Goal: Information Seeking & Learning: Learn about a topic

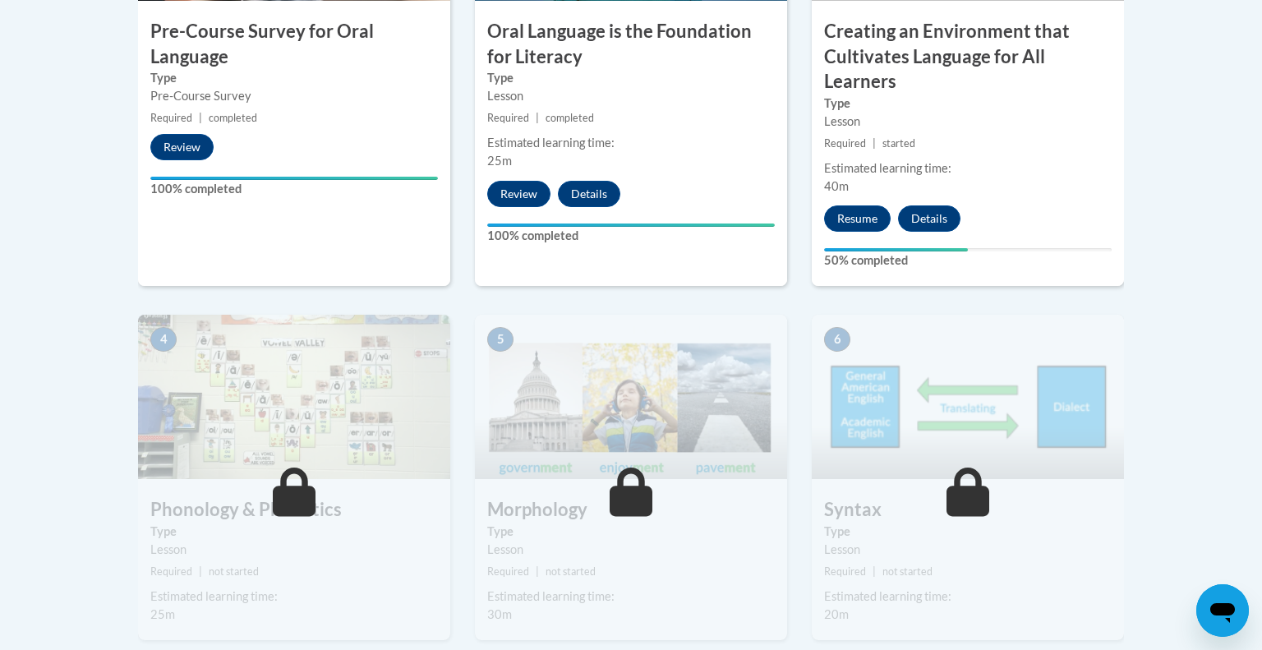
scroll to position [715, 0]
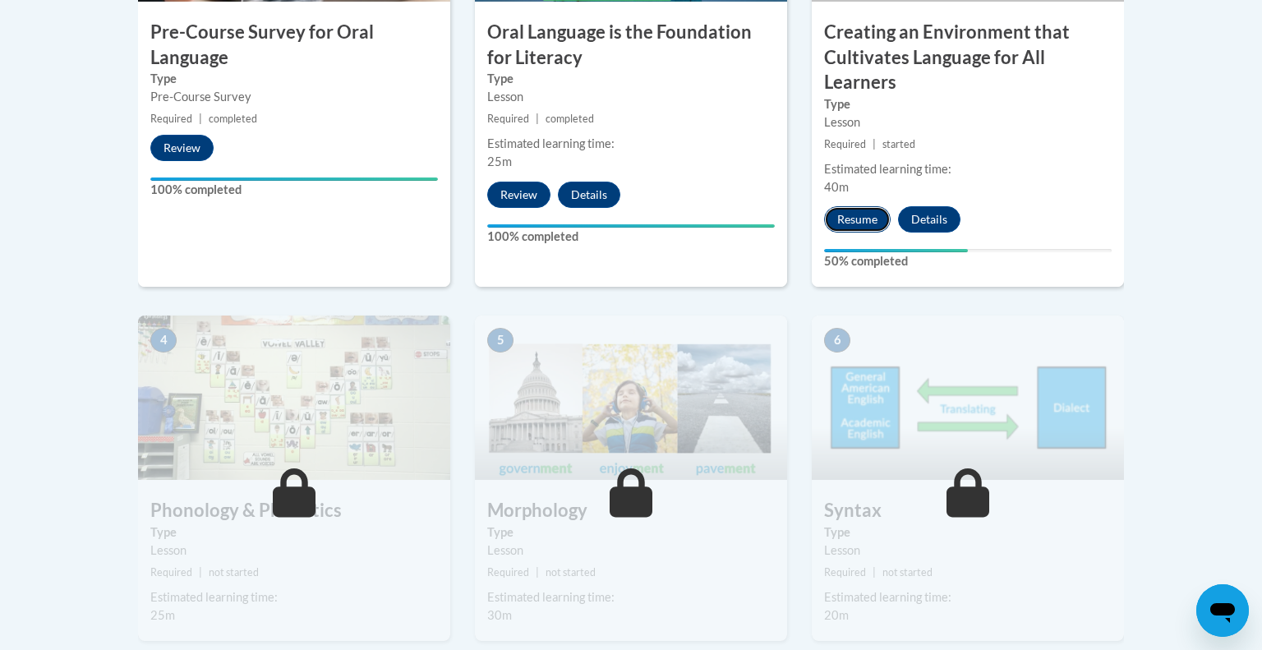
click at [857, 214] on button "Resume" at bounding box center [857, 219] width 67 height 26
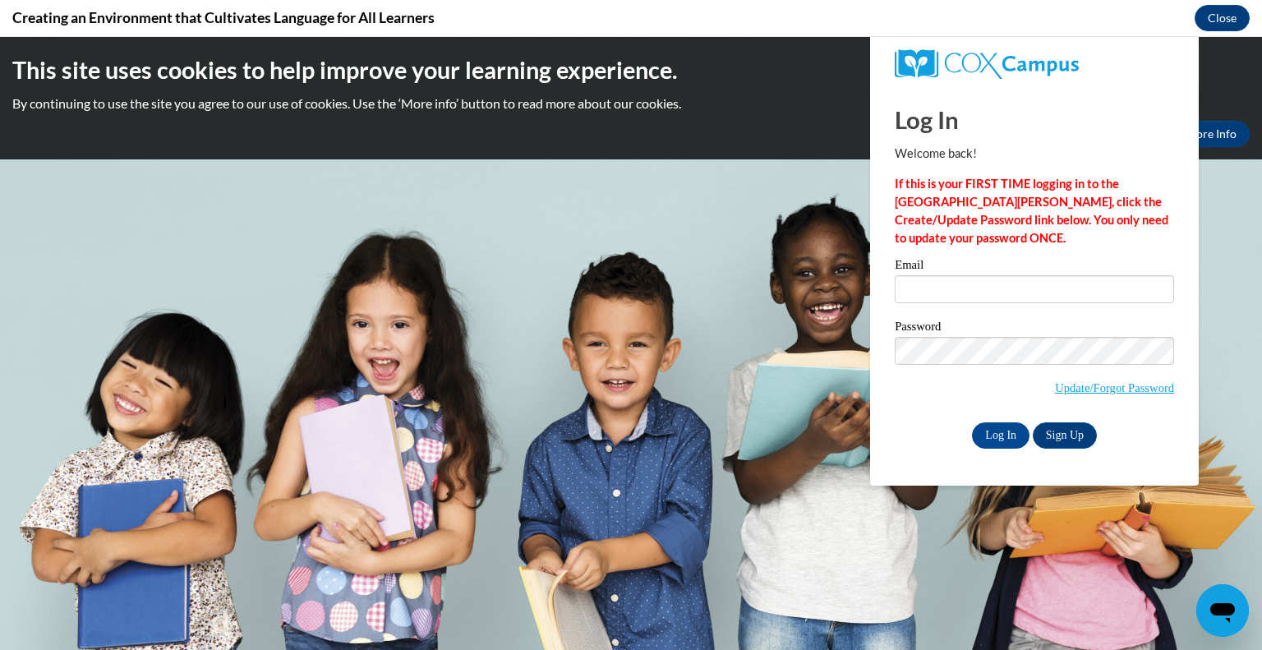
scroll to position [0, 0]
type input "grizzleblandon@gmail.com"
click at [1004, 437] on input "Log In" at bounding box center [1001, 435] width 58 height 26
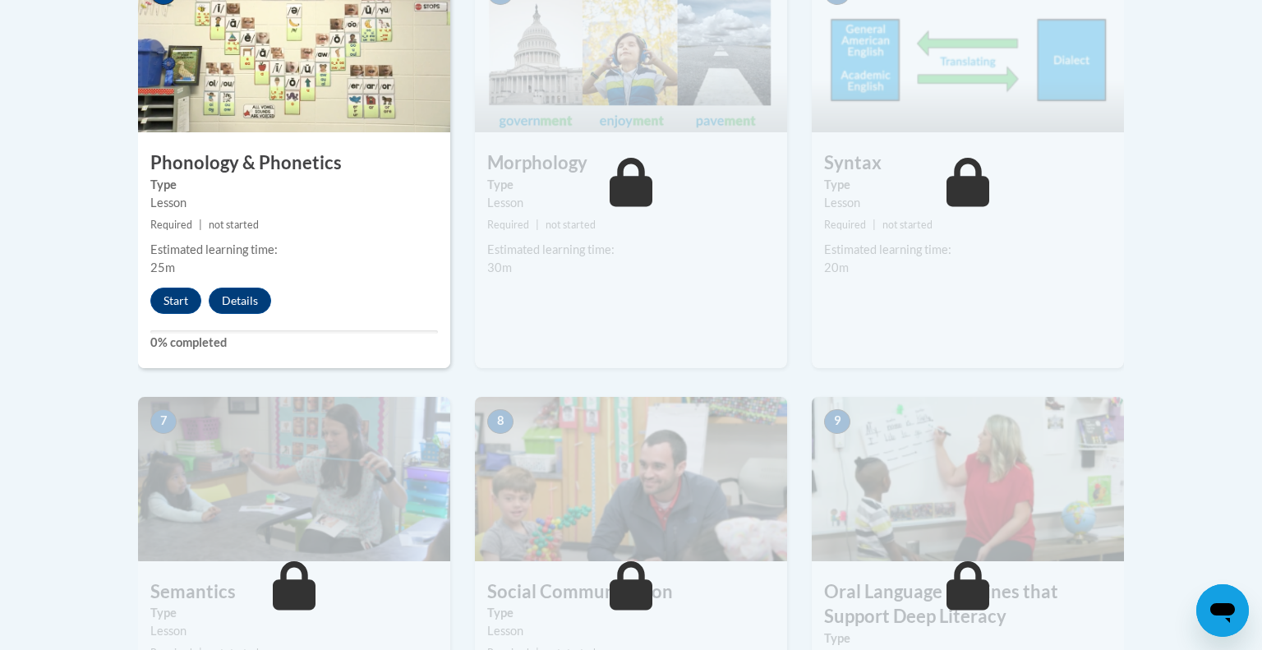
scroll to position [1060, 0]
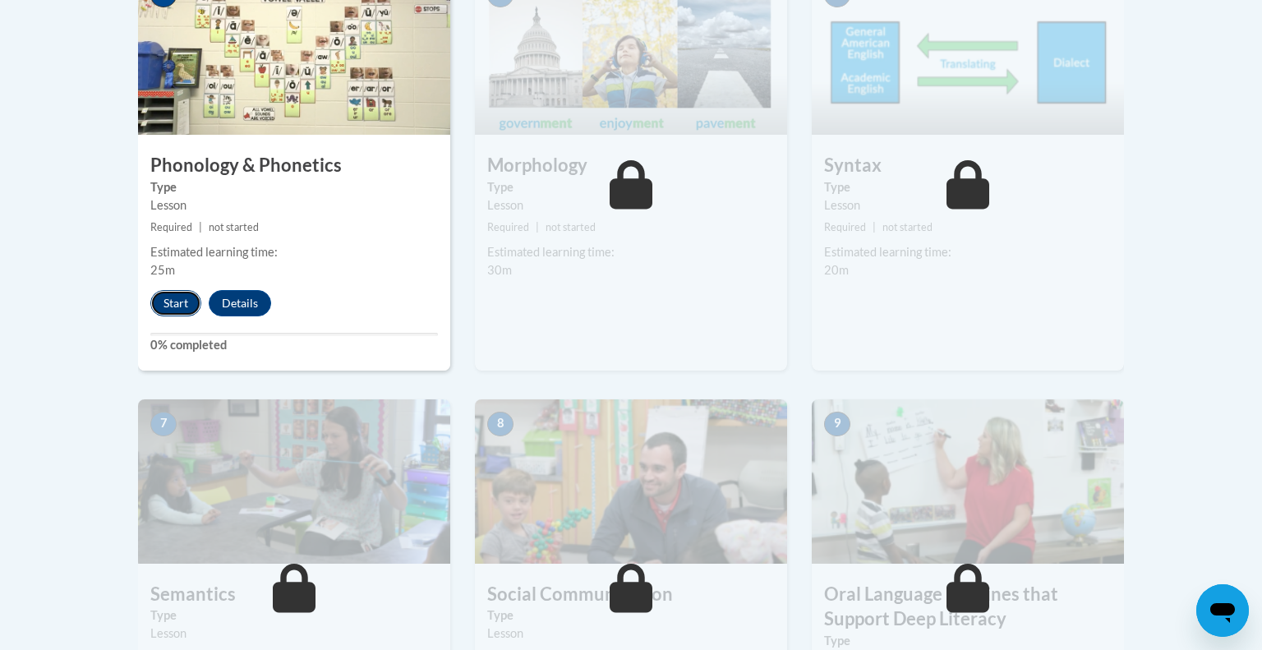
click at [171, 307] on button "Start" at bounding box center [175, 303] width 51 height 26
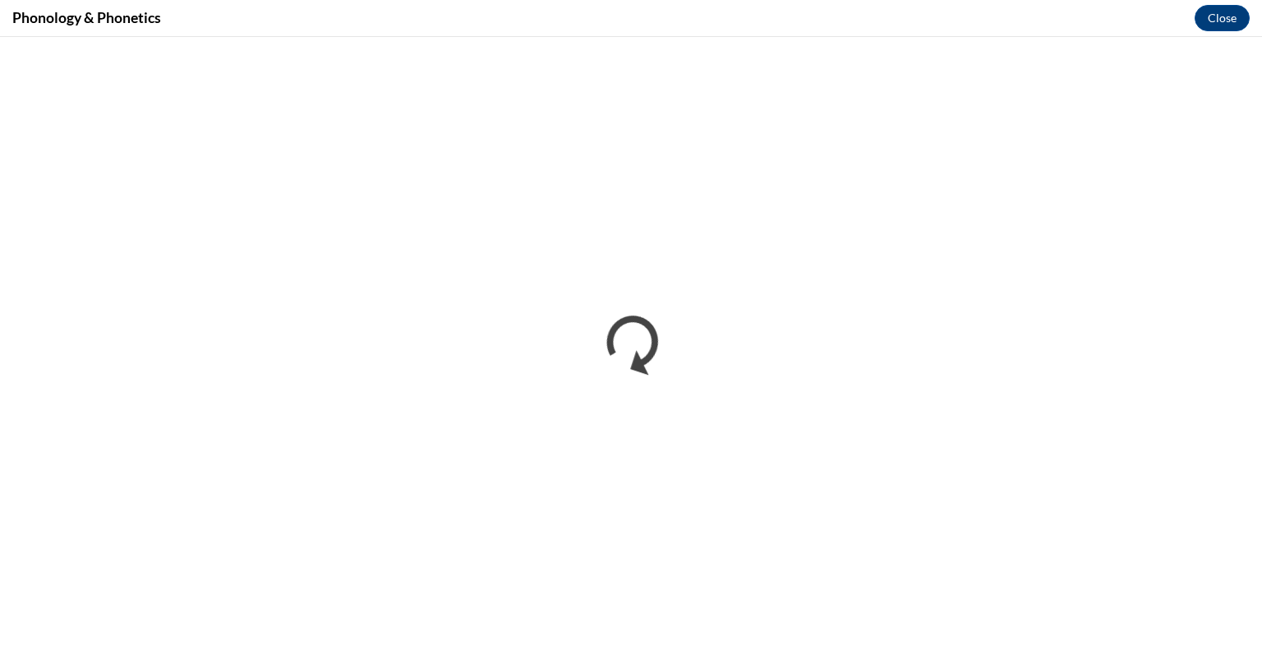
scroll to position [0, 0]
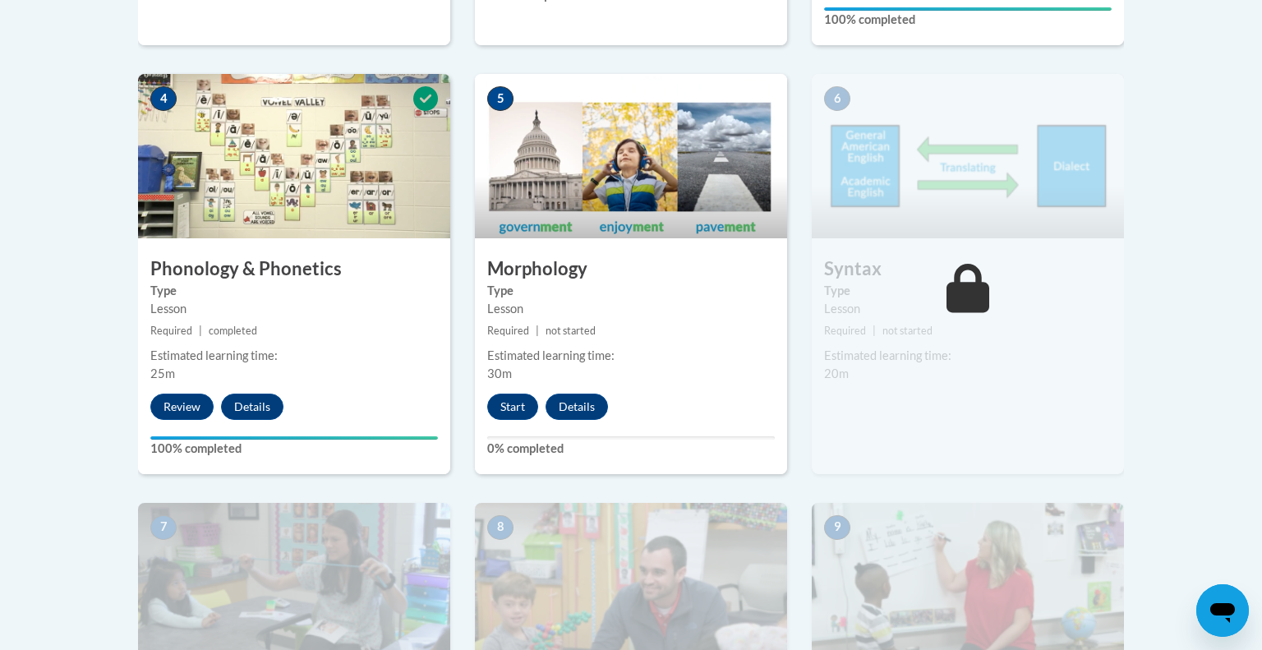
scroll to position [989, 0]
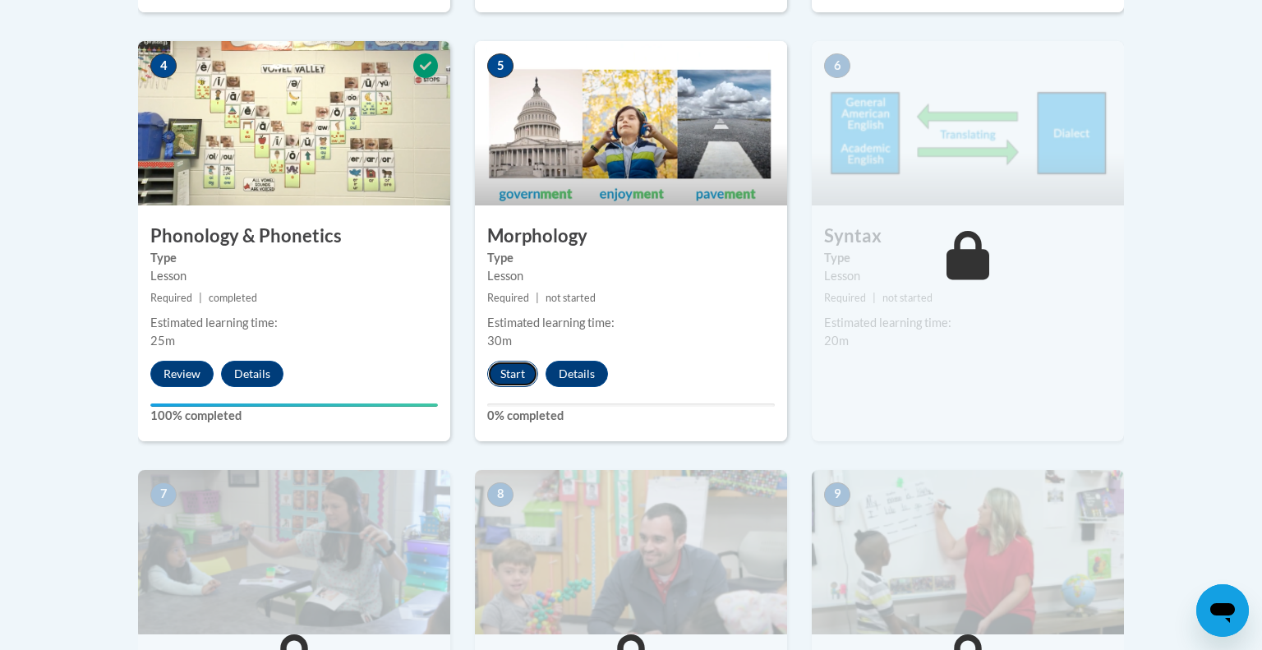
click at [509, 373] on button "Start" at bounding box center [512, 374] width 51 height 26
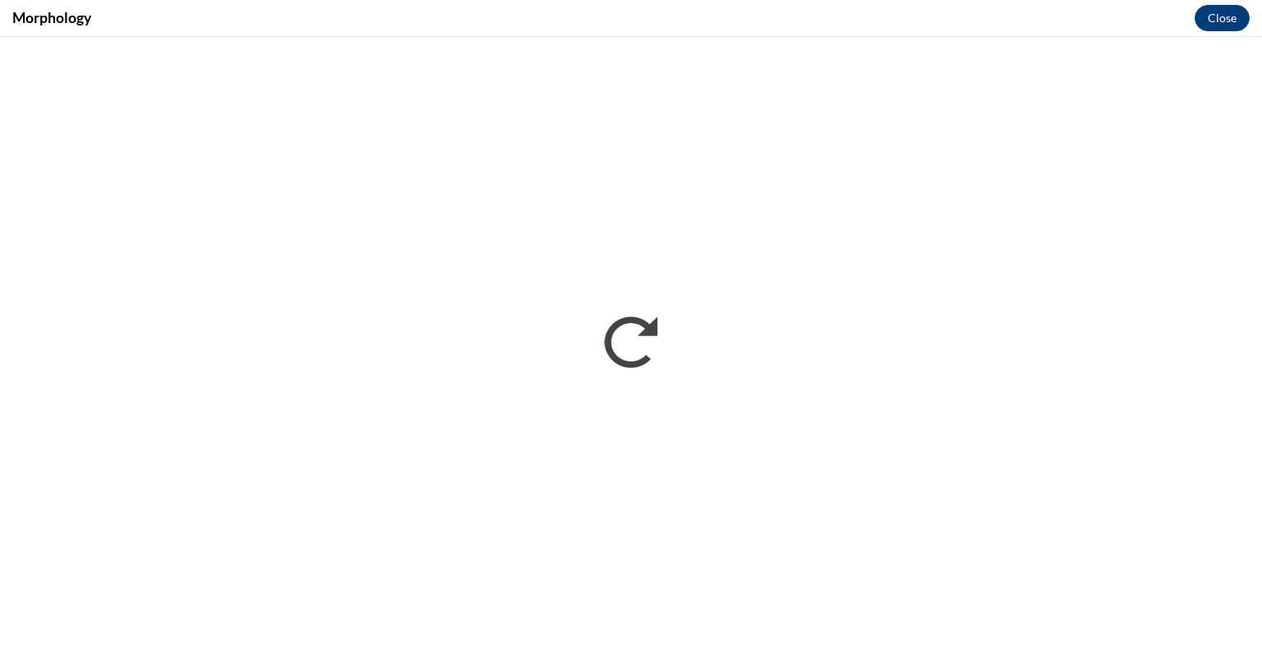
scroll to position [0, 0]
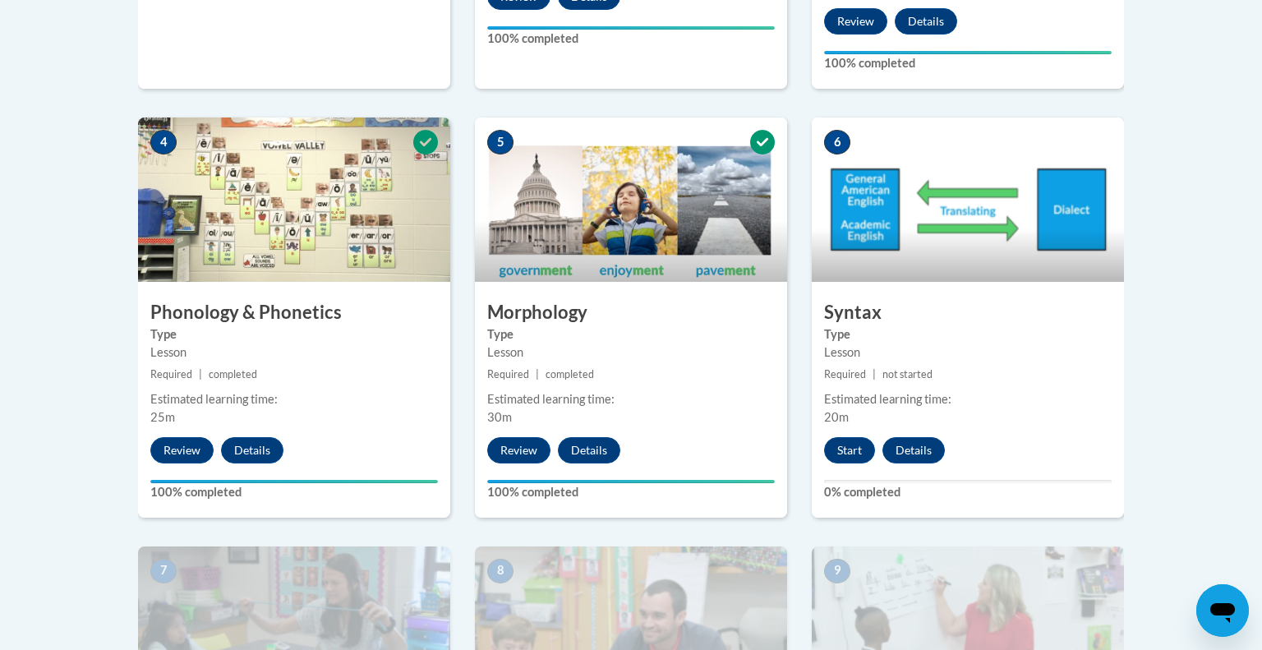
scroll to position [915, 0]
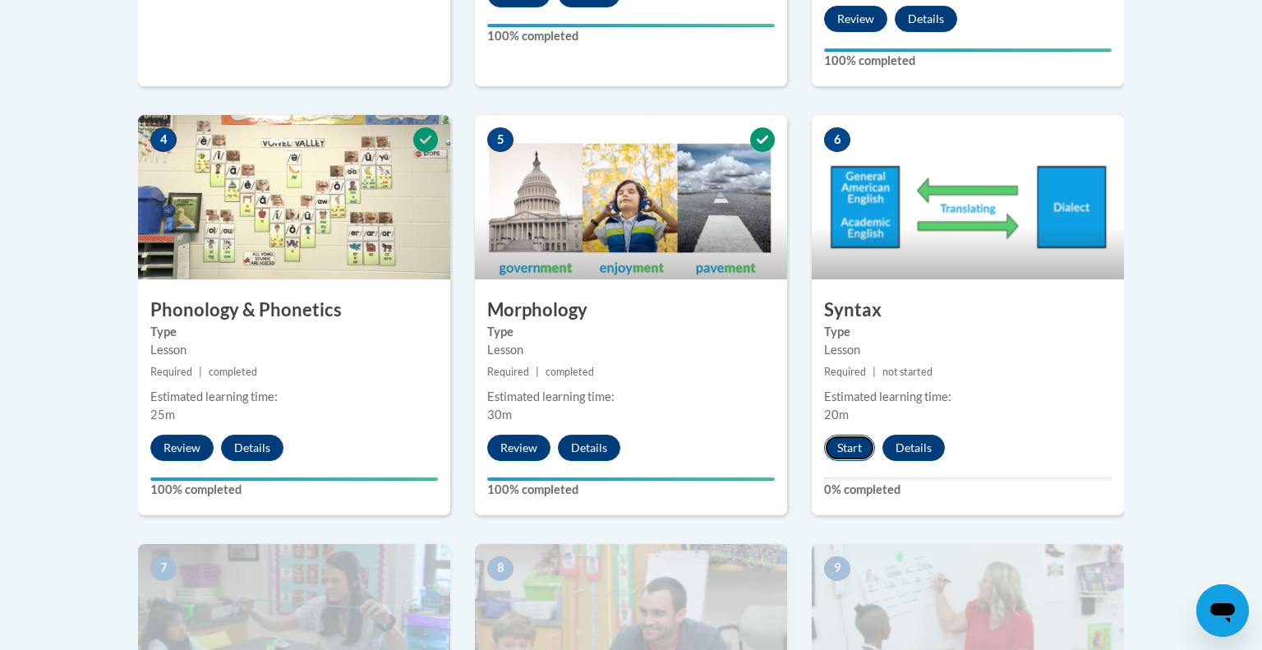
click at [851, 443] on button "Start" at bounding box center [849, 448] width 51 height 26
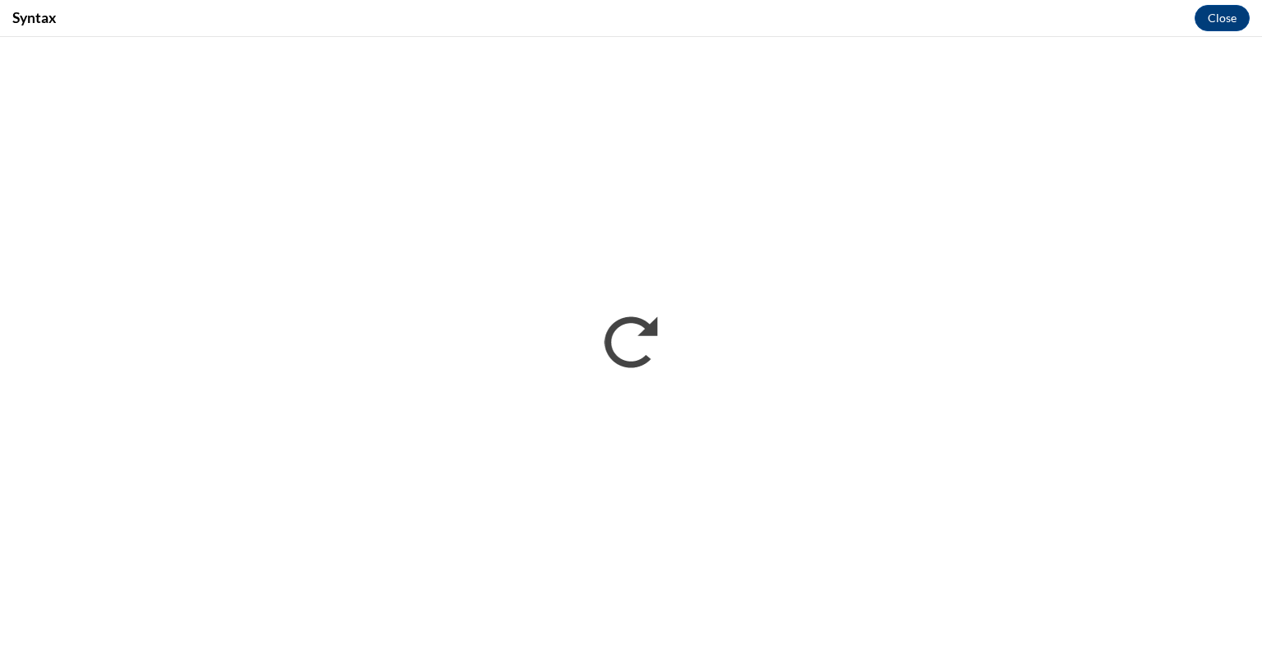
scroll to position [0, 0]
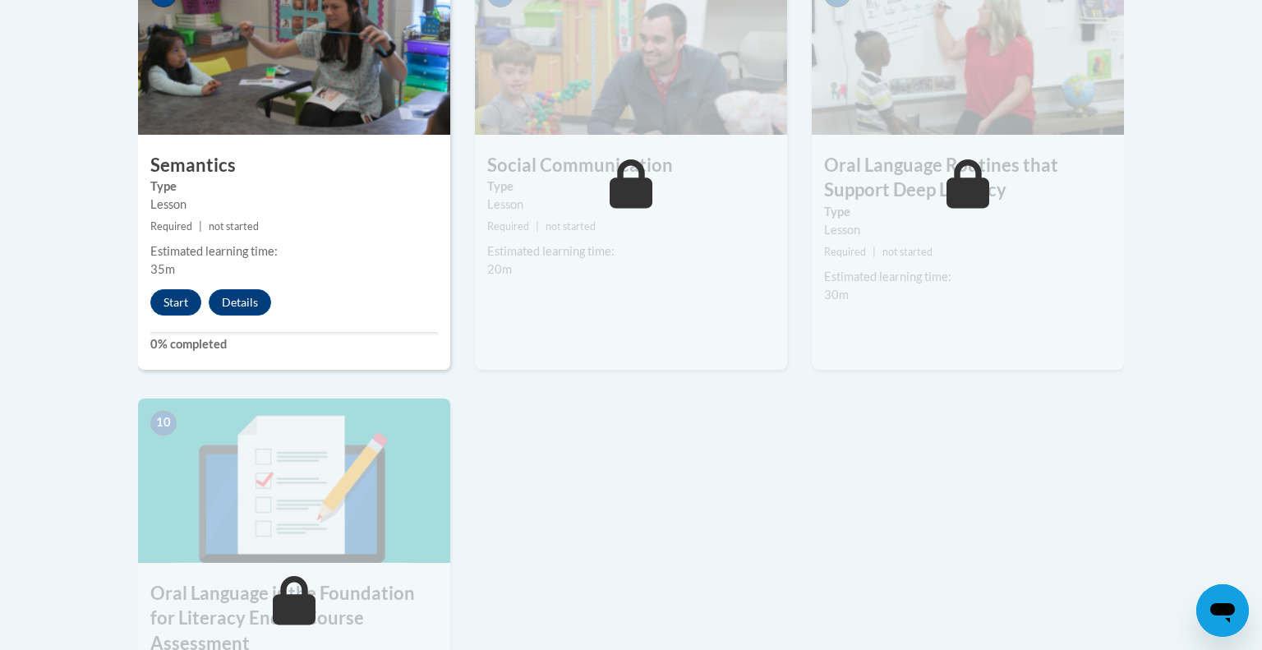
scroll to position [1490, 0]
click at [177, 300] on button "Start" at bounding box center [175, 301] width 51 height 26
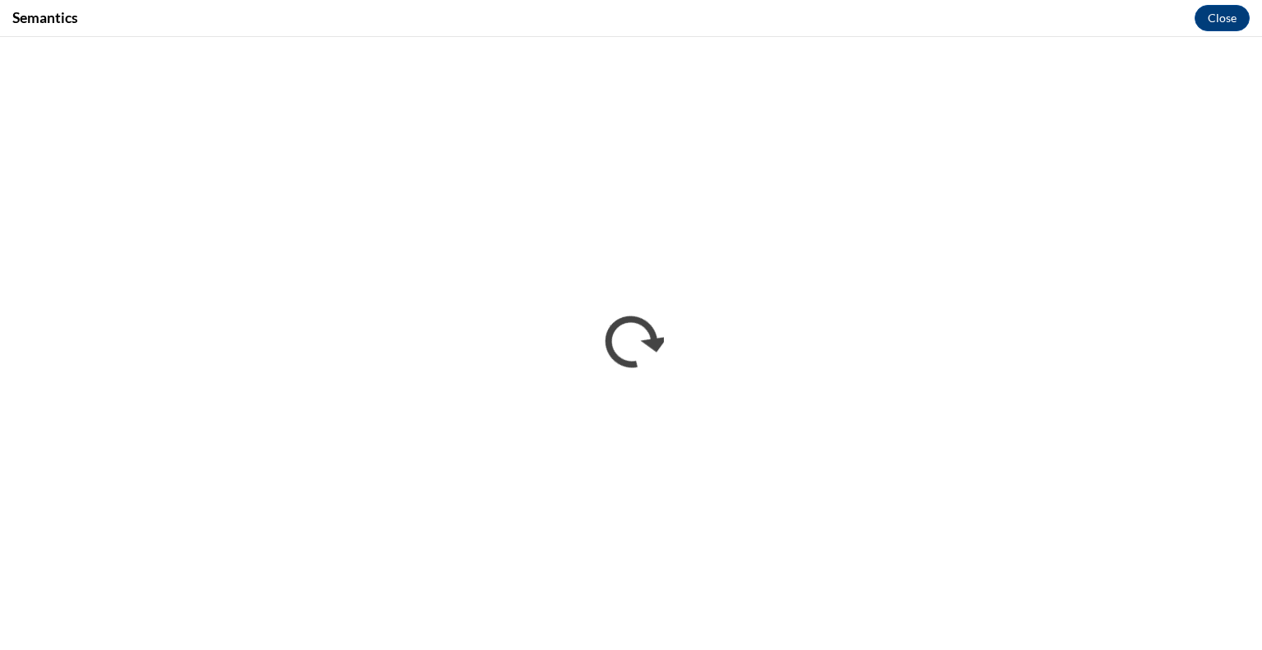
scroll to position [0, 0]
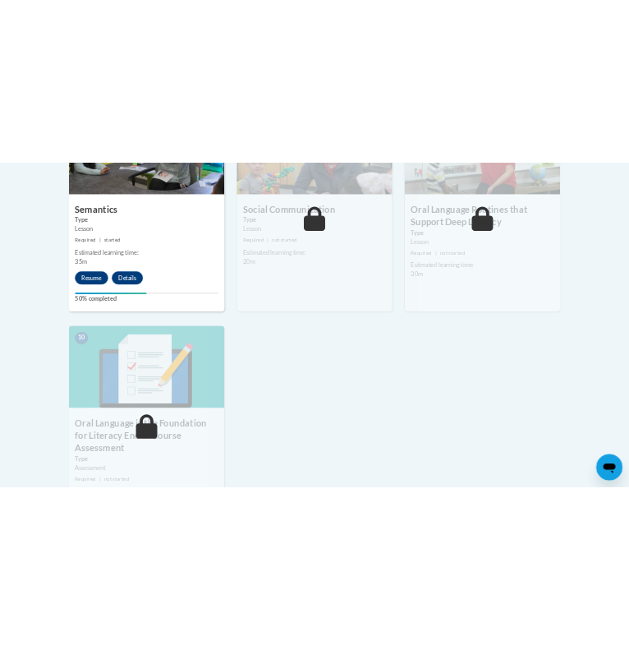
scroll to position [1564, 0]
